Goal: Information Seeking & Learning: Find specific fact

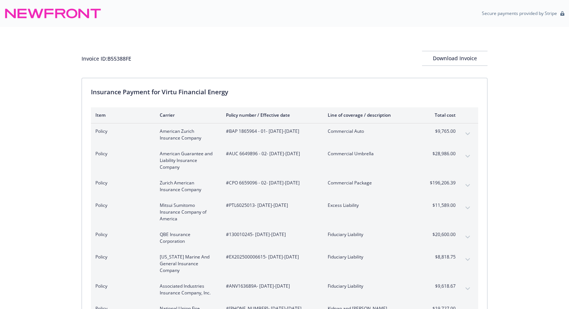
click at [466, 96] on div "Insurance Payment for Virtu Financial Energy" at bounding box center [284, 92] width 387 height 10
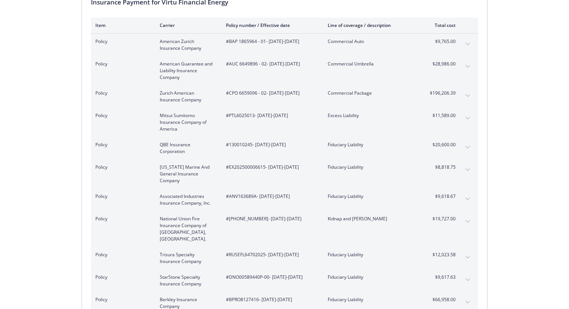
scroll to position [105, 0]
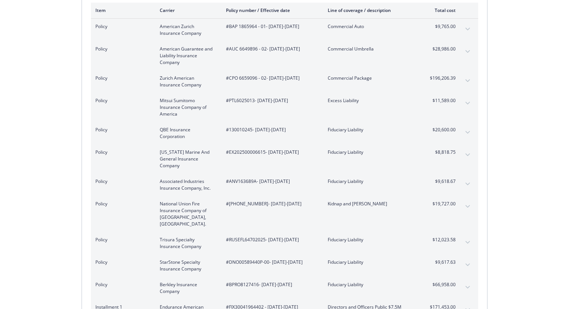
drag, startPoint x: 255, startPoint y: 100, endPoint x: 230, endPoint y: 102, distance: 25.5
click at [230, 102] on span "#PTL6025013 - [DATE]-[DATE]" at bounding box center [271, 100] width 90 height 7
copy span "PTL6025013"
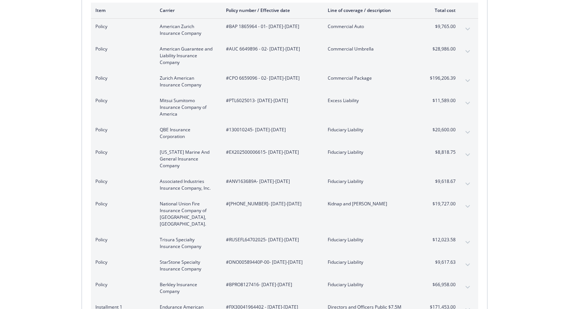
click at [244, 181] on span "#ANV163689A - [DATE]-[DATE]" at bounding box center [271, 181] width 90 height 7
copy span "ANV163689A"
drag, startPoint x: 256, startPoint y: 203, endPoint x: 229, endPoint y: 205, distance: 26.3
click at [229, 205] on span "#[PHONE_NUMBER] - [DATE]-[DATE]" at bounding box center [271, 204] width 90 height 7
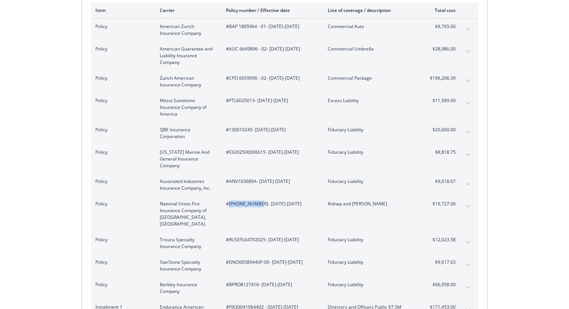
copy span "[PHONE_NUMBER]"
click at [244, 237] on span "#RUSEFL64702025 - [DATE]-[DATE]" at bounding box center [271, 240] width 90 height 7
copy span "RUSEFL64702025"
click at [247, 259] on span "#DNO00589440P-00 - [DATE]-[DATE]" at bounding box center [271, 262] width 90 height 7
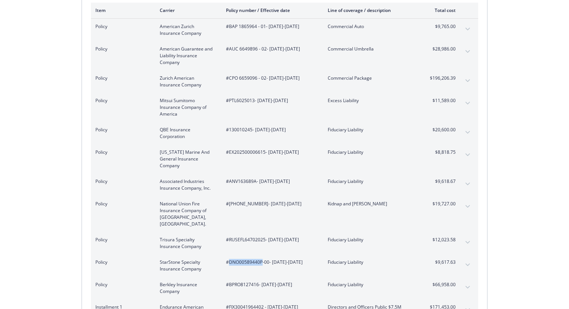
click at [247, 259] on span "#DNO00589440P-00 - [DATE]-[DATE]" at bounding box center [271, 262] width 90 height 7
copy span "DNO00589440P"
click at [240, 282] on span "#BPRO8127416 - [DATE]-[DATE]" at bounding box center [271, 285] width 90 height 7
copy span "BPRO8127416"
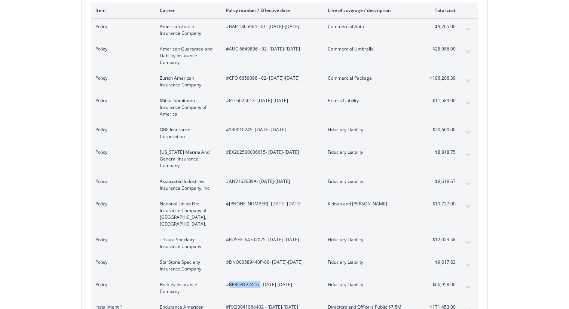
click at [246, 282] on span "#BPRO8127416 - [DATE]-[DATE]" at bounding box center [271, 285] width 90 height 7
copy span "BPRO8127416"
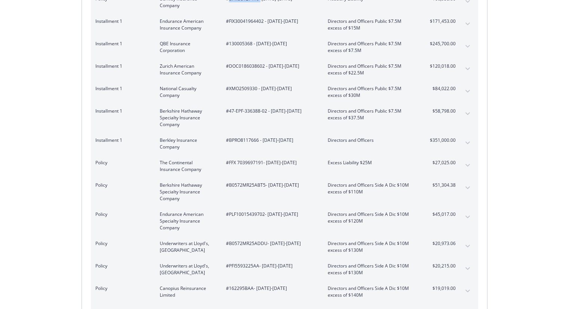
scroll to position [395, 0]
